Goal: Task Accomplishment & Management: Manage account settings

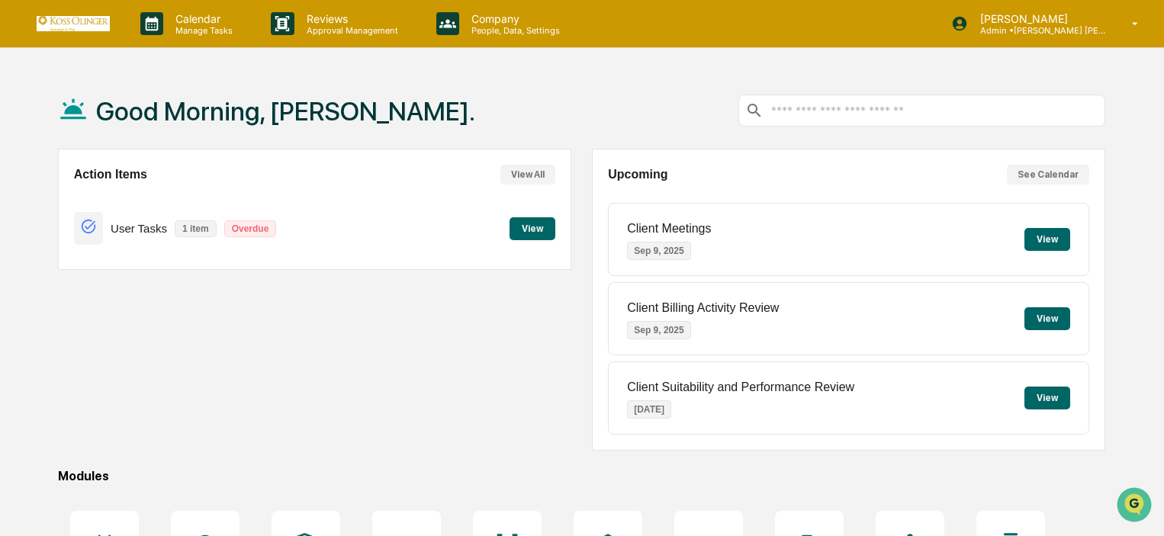
click at [211, 371] on div "Action Items View All User Tasks 1 item Overdue View" at bounding box center [315, 300] width 514 height 302
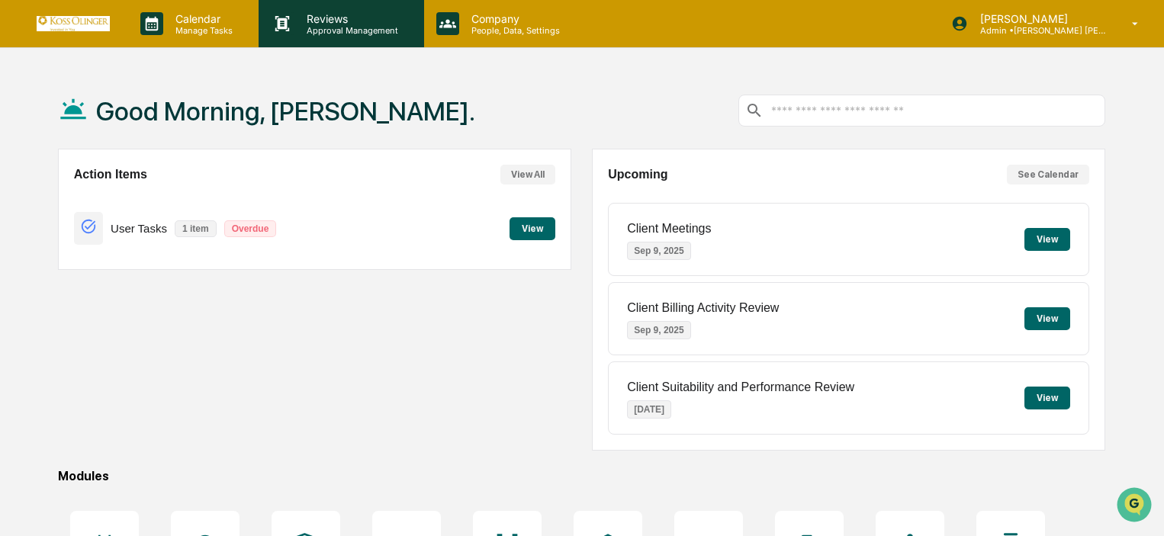
click at [330, 18] on p "Reviews" at bounding box center [350, 18] width 111 height 13
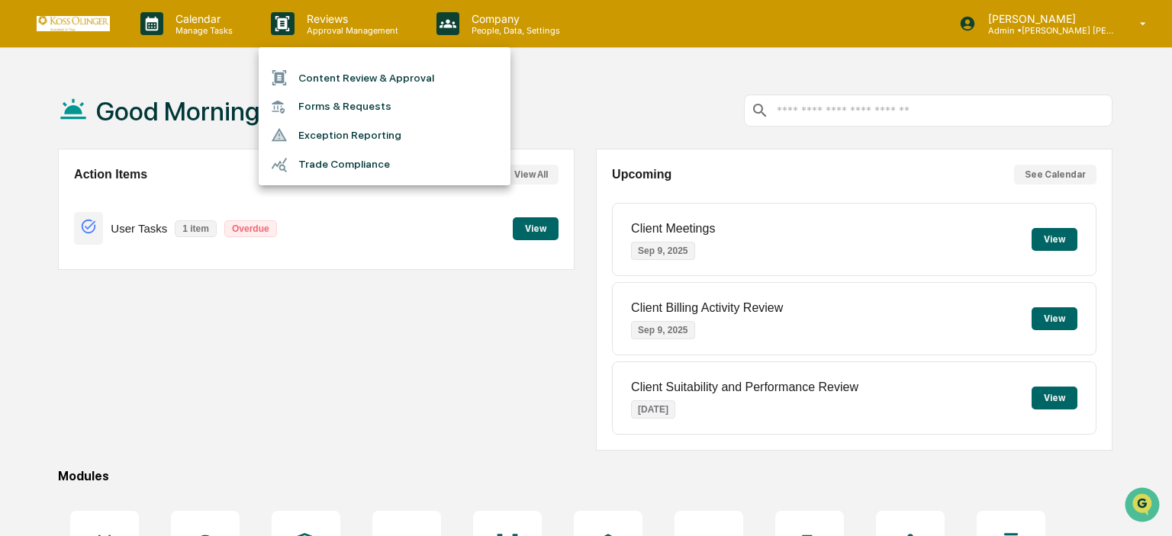
click at [250, 25] on div at bounding box center [586, 268] width 1172 height 536
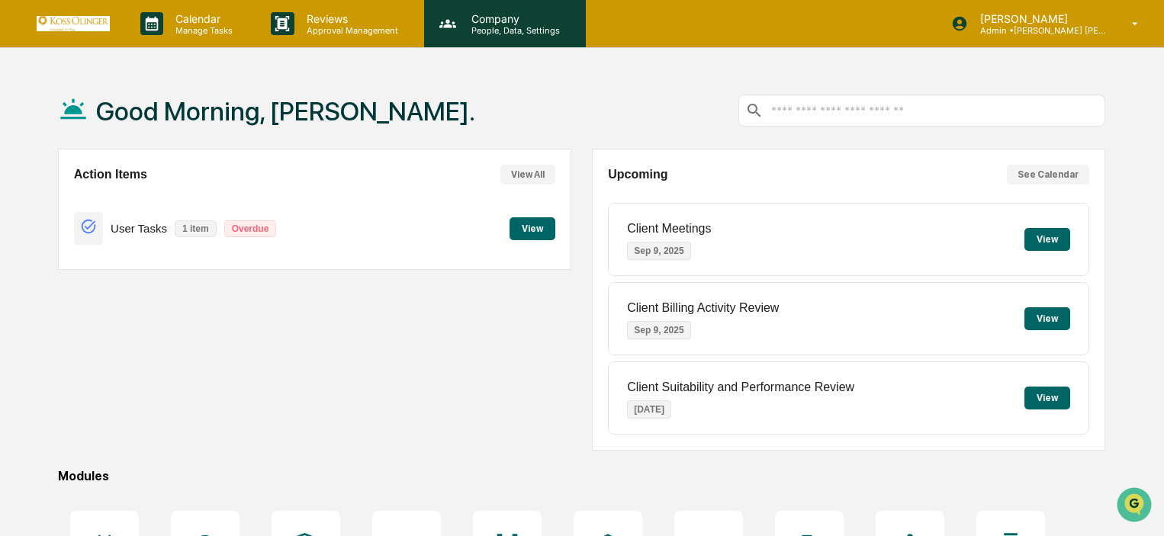
click at [497, 16] on p "Company" at bounding box center [513, 18] width 108 height 13
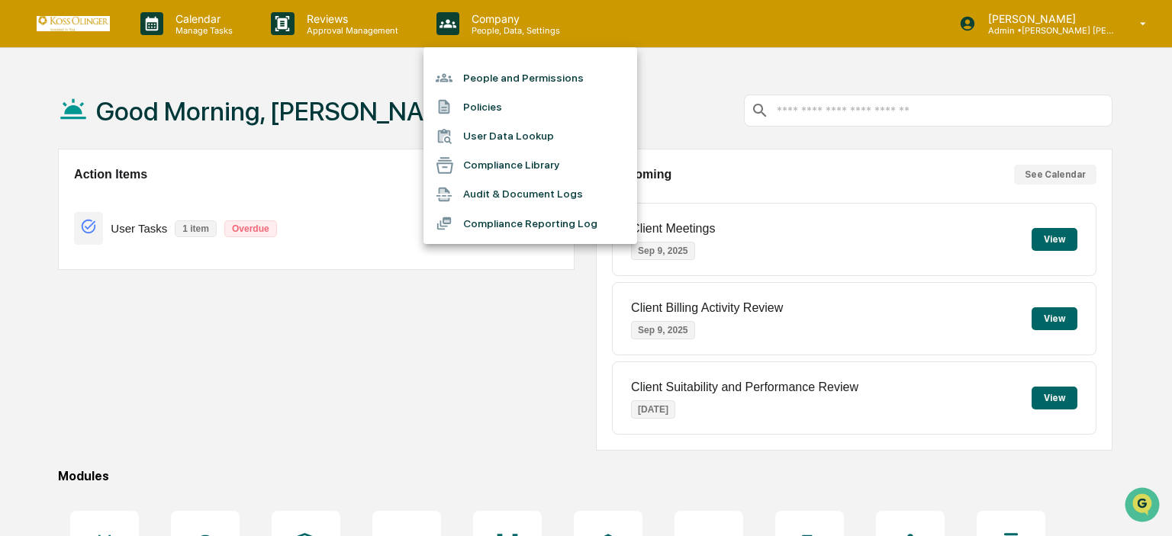
click at [221, 14] on div at bounding box center [586, 268] width 1172 height 536
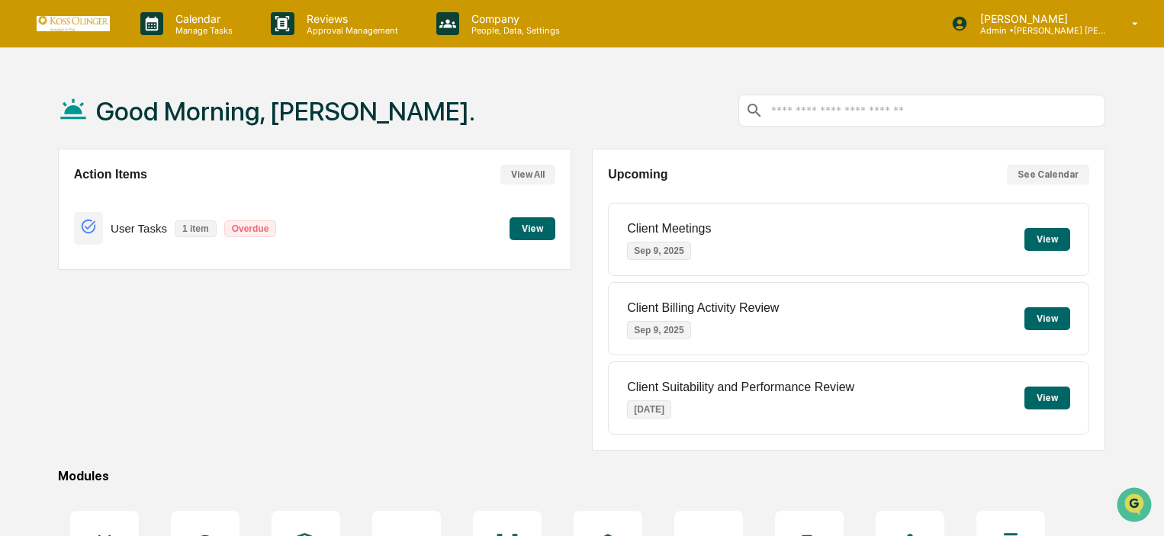
click at [221, 14] on p "Calendar" at bounding box center [201, 18] width 77 height 13
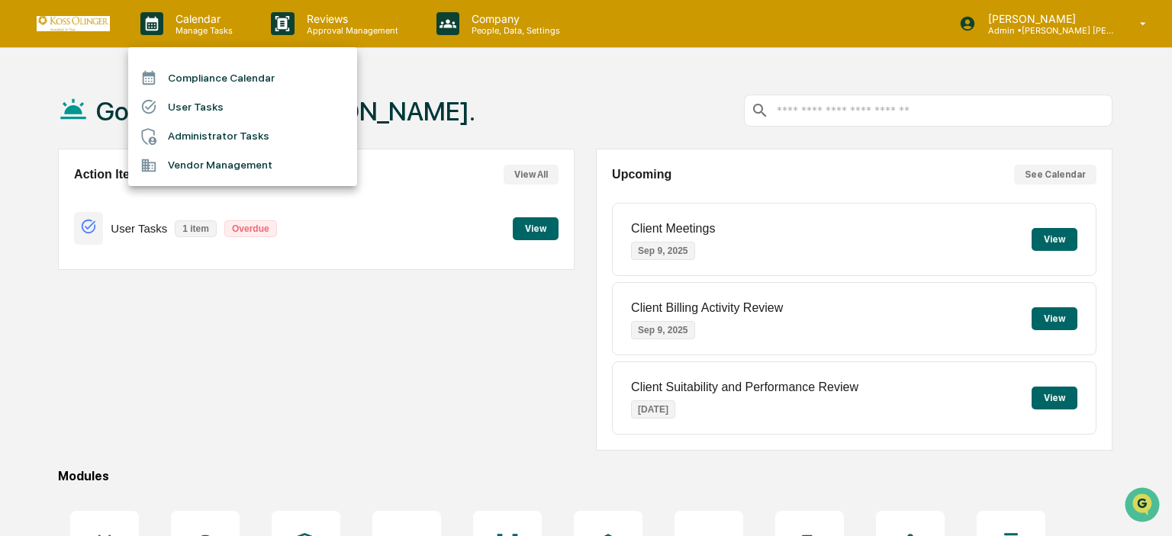
click at [519, 17] on div at bounding box center [586, 268] width 1172 height 536
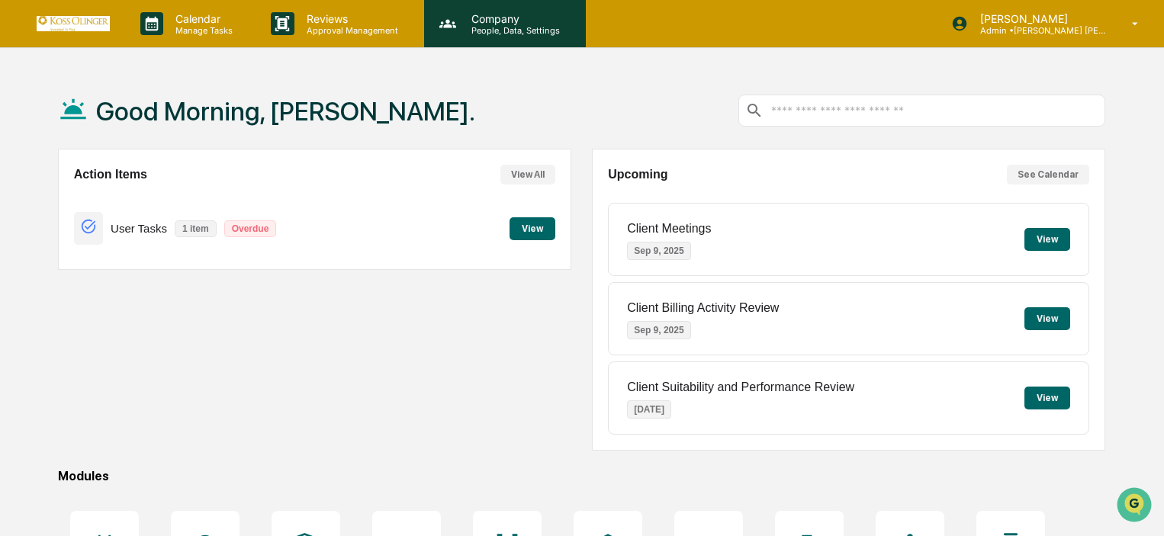
click at [517, 14] on p "Company" at bounding box center [513, 18] width 108 height 13
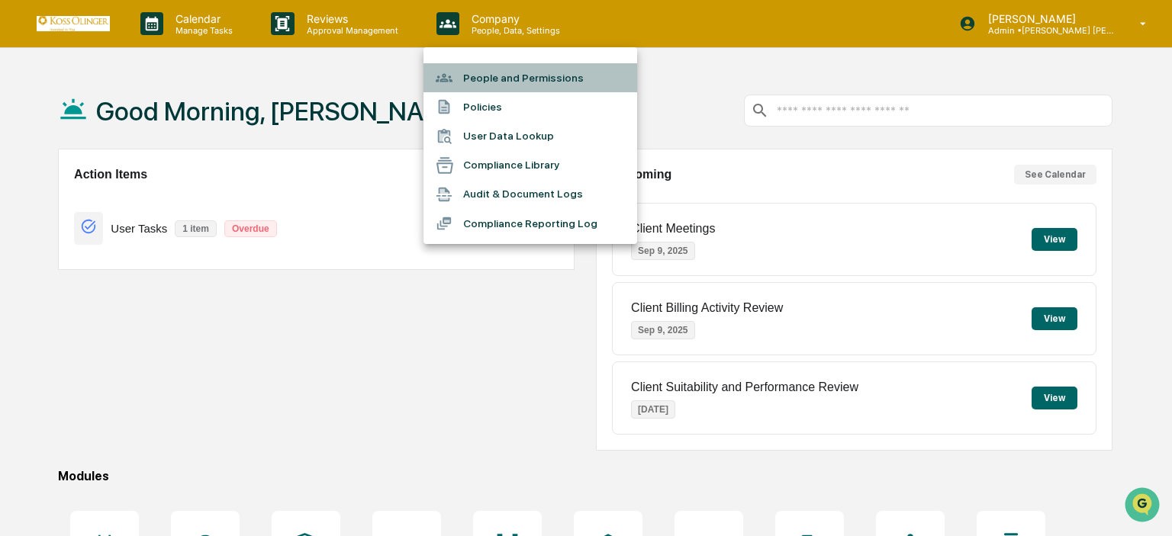
click at [527, 72] on li "People and Permissions" at bounding box center [530, 77] width 214 height 29
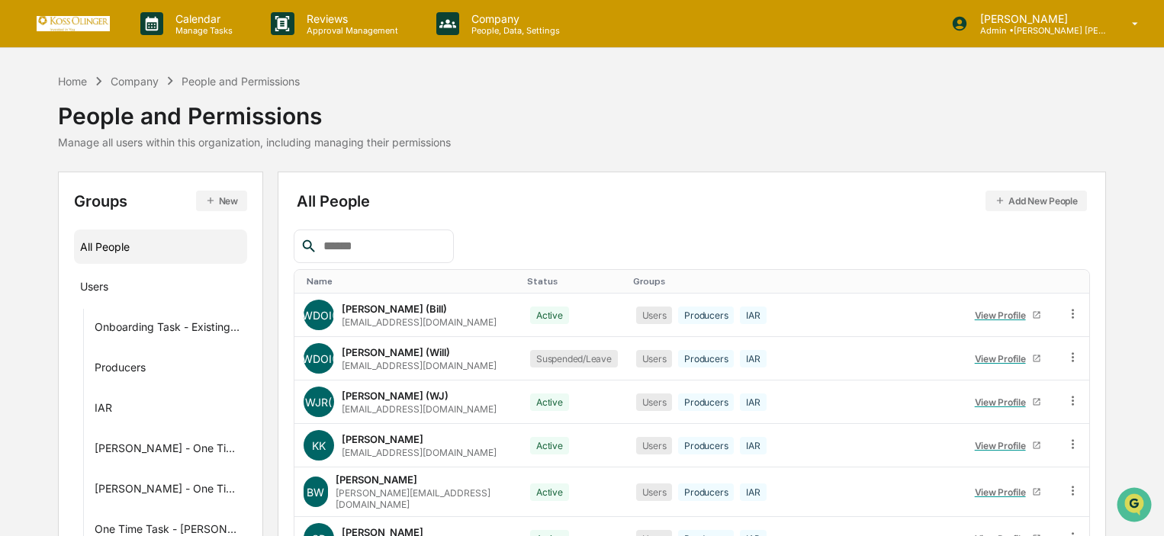
scroll to position [76, 0]
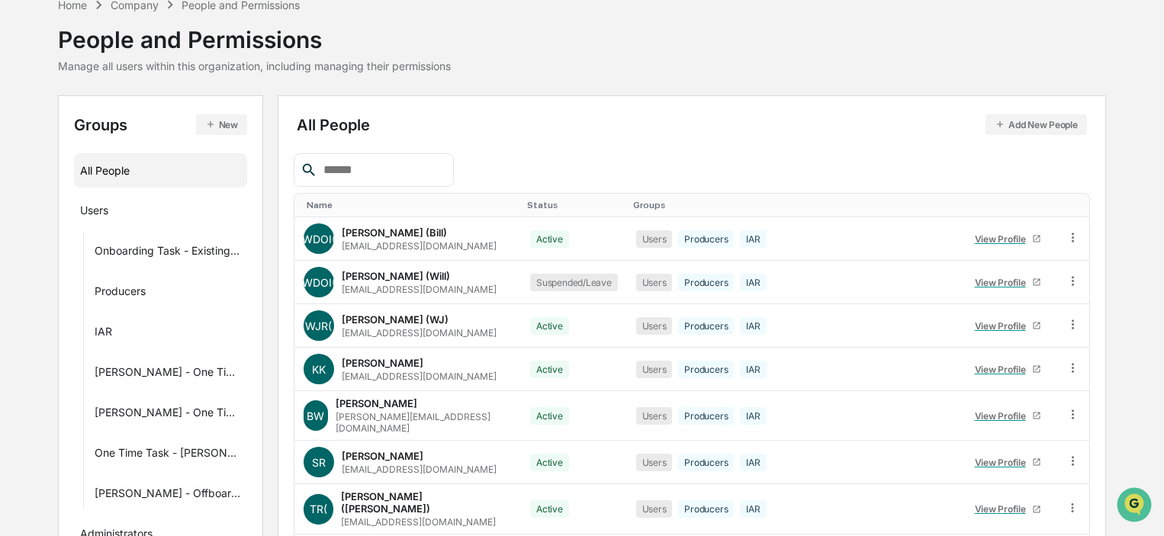
click at [340, 164] on input "text" at bounding box center [382, 170] width 130 height 20
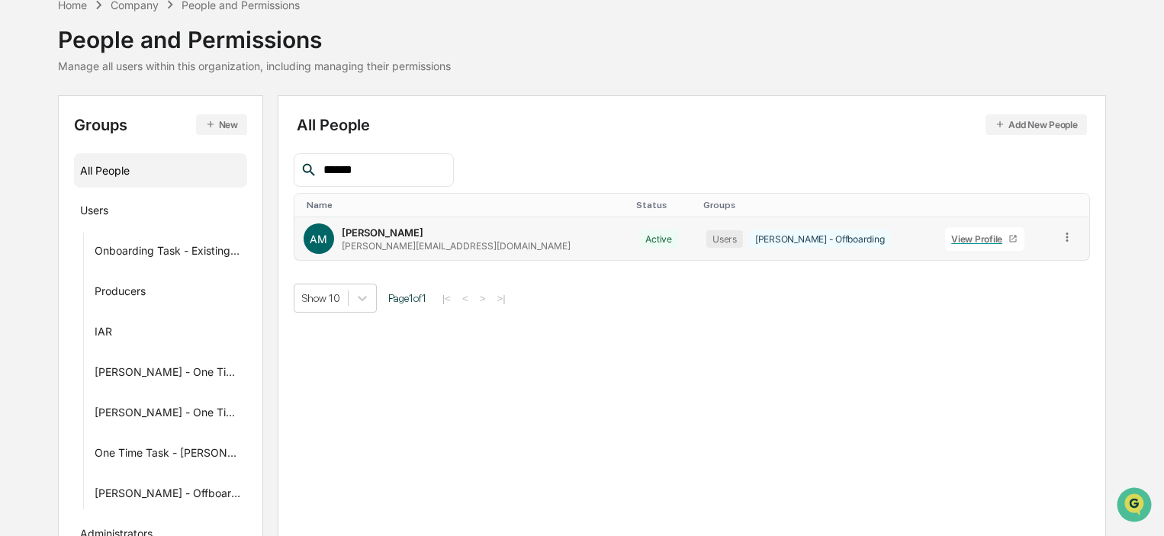
type input "******"
click at [1061, 238] on icon at bounding box center [1068, 237] width 14 height 14
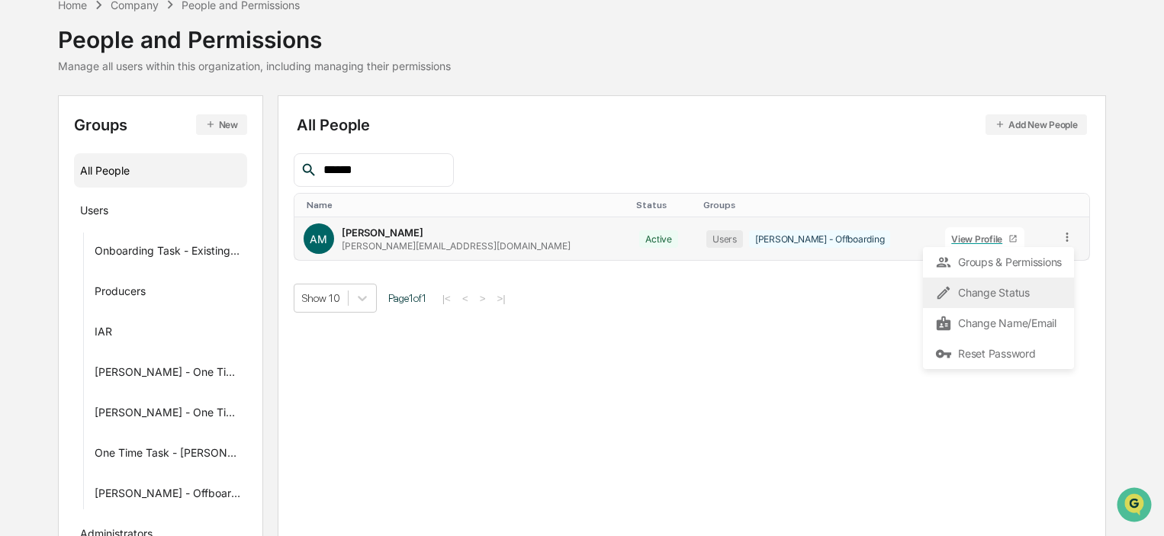
click at [1023, 292] on div "Change Status" at bounding box center [998, 293] width 127 height 18
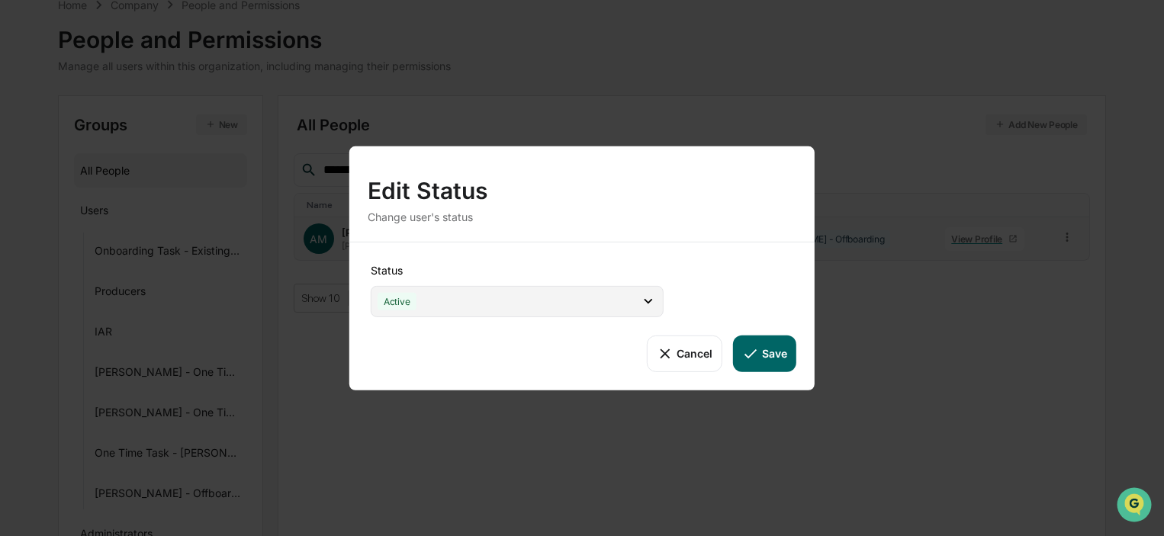
click at [482, 305] on div "Active" at bounding box center [517, 300] width 293 height 31
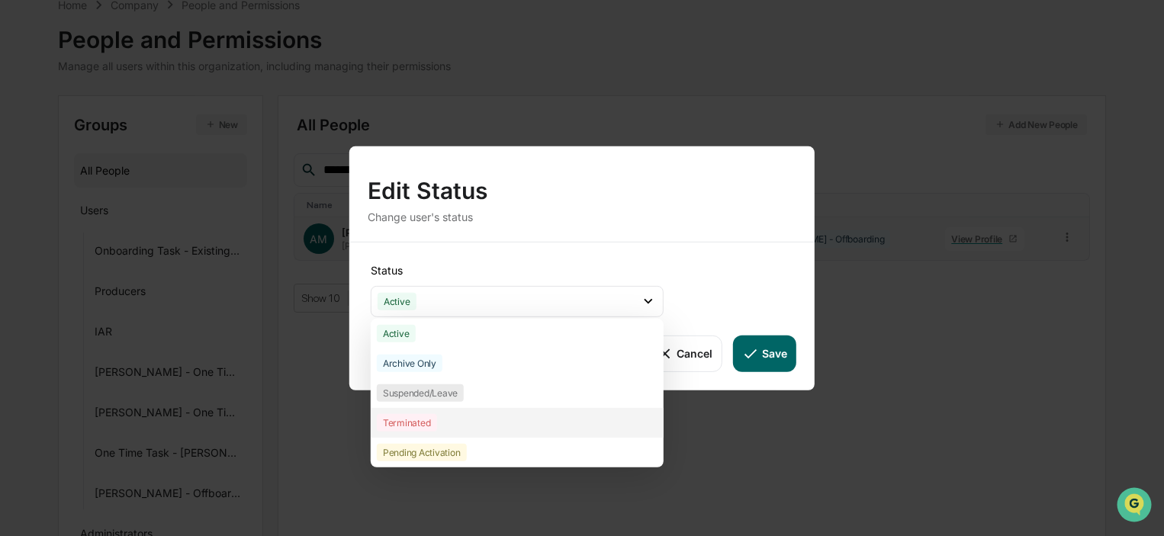
click at [443, 428] on div "Terminated" at bounding box center [517, 422] width 293 height 30
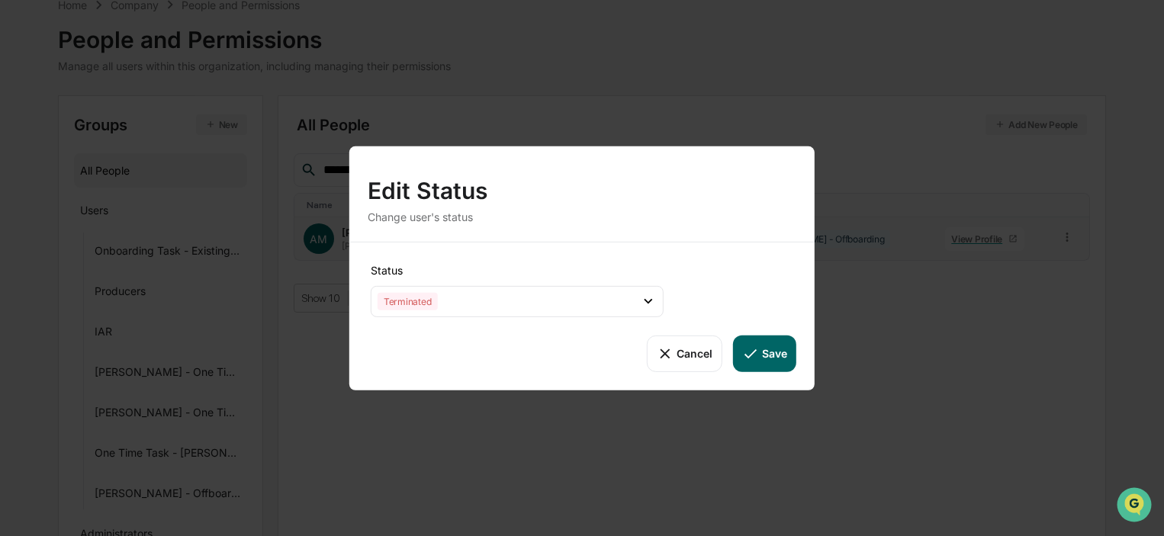
click at [765, 353] on button "Save" at bounding box center [764, 353] width 63 height 37
